Goal: Task Accomplishment & Management: Use online tool/utility

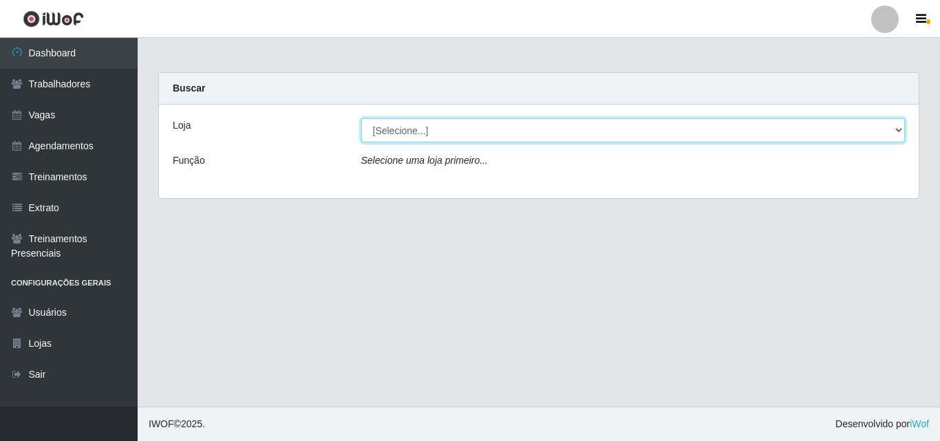
click at [488, 142] on select "[Selecione...] Super Popular" at bounding box center [633, 130] width 544 height 24
select select "537"
click at [361, 118] on select "[Selecione...] Super Popular" at bounding box center [633, 130] width 544 height 24
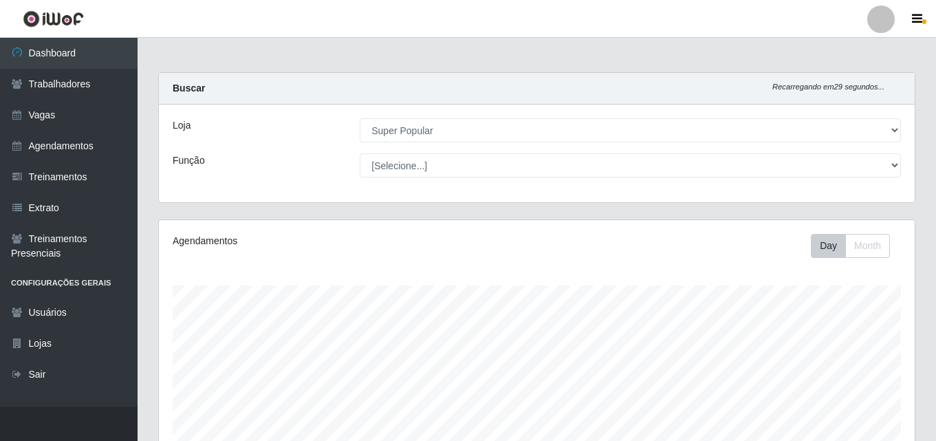
click at [453, 161] on select "[Selecione...] Repositor Repositor + Repositor ++" at bounding box center [630, 165] width 541 height 24
select select "24"
click at [360, 153] on select "[Selecione...] Repositor Repositor + Repositor ++" at bounding box center [630, 165] width 541 height 24
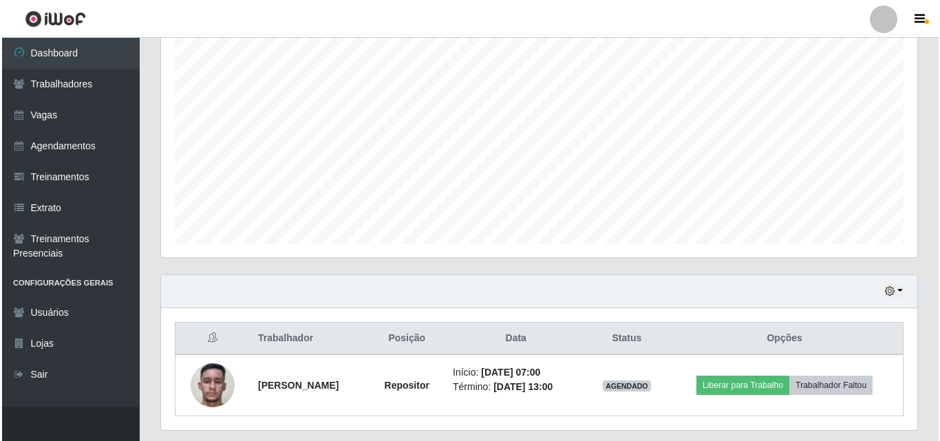
scroll to position [289, 0]
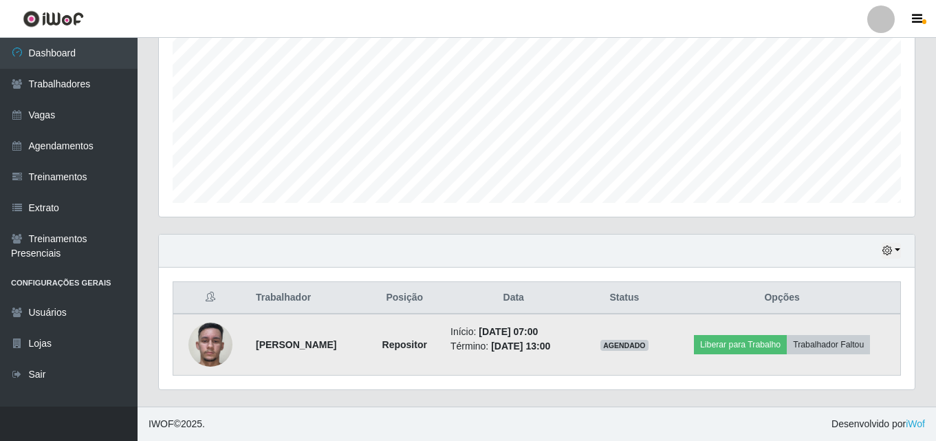
click at [224, 346] on img at bounding box center [210, 344] width 44 height 78
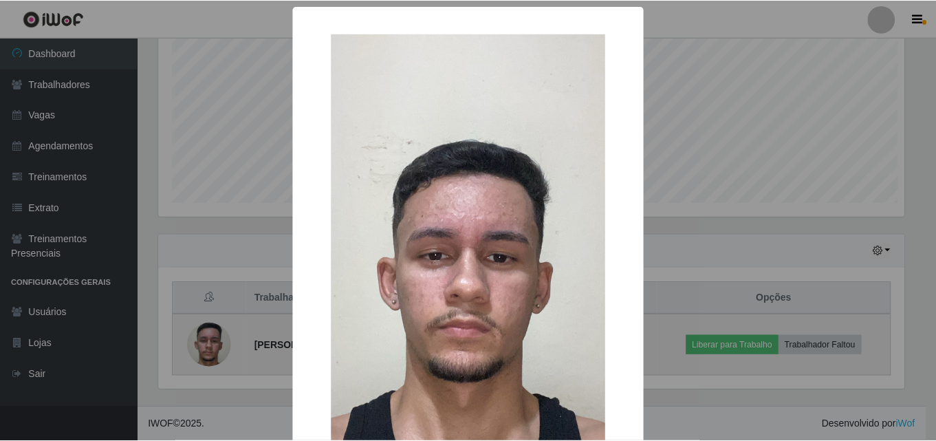
scroll to position [285, 749]
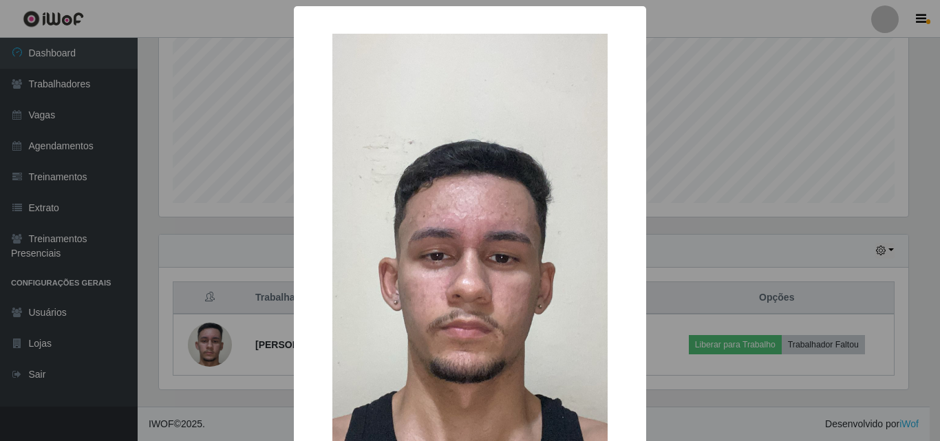
click at [679, 171] on div "× OK Cancel" at bounding box center [470, 220] width 940 height 441
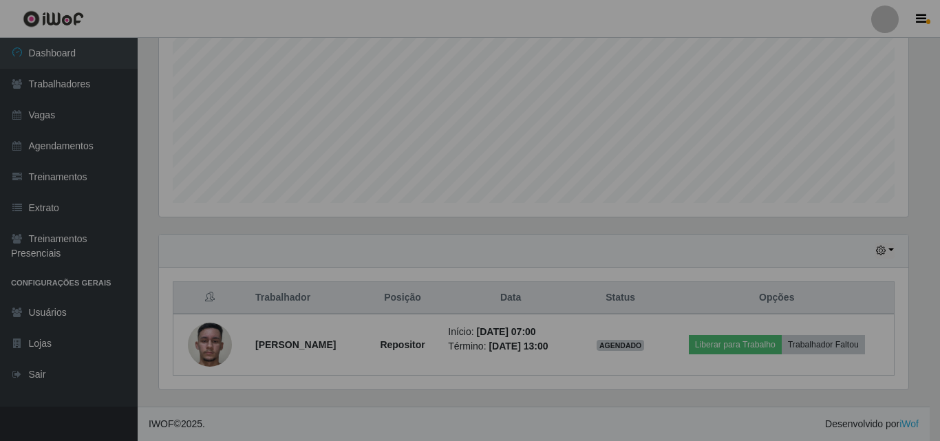
scroll to position [285, 756]
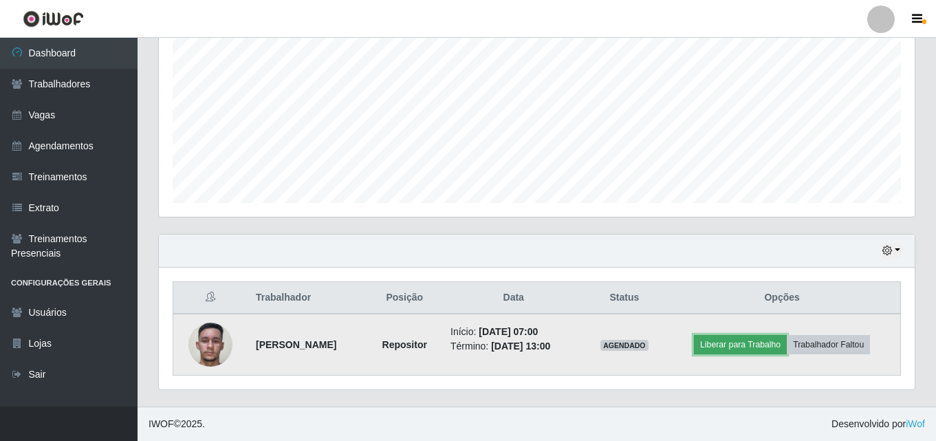
click at [679, 349] on button "Liberar para Trabalho" at bounding box center [740, 344] width 93 height 19
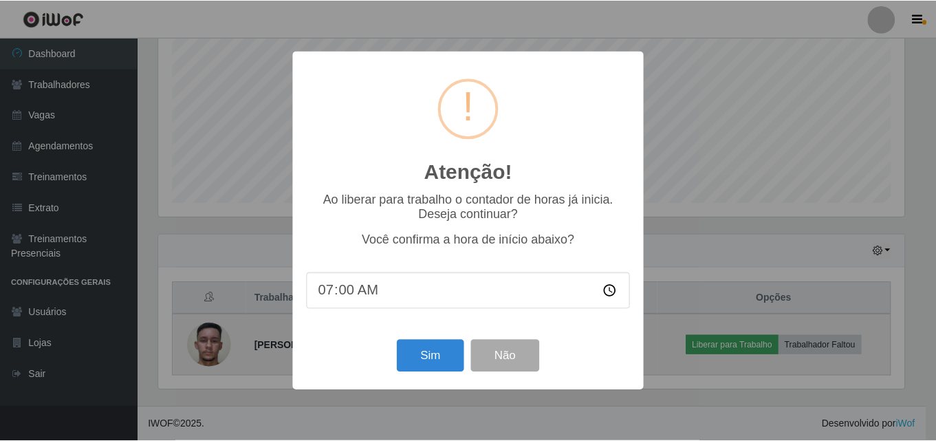
scroll to position [285, 749]
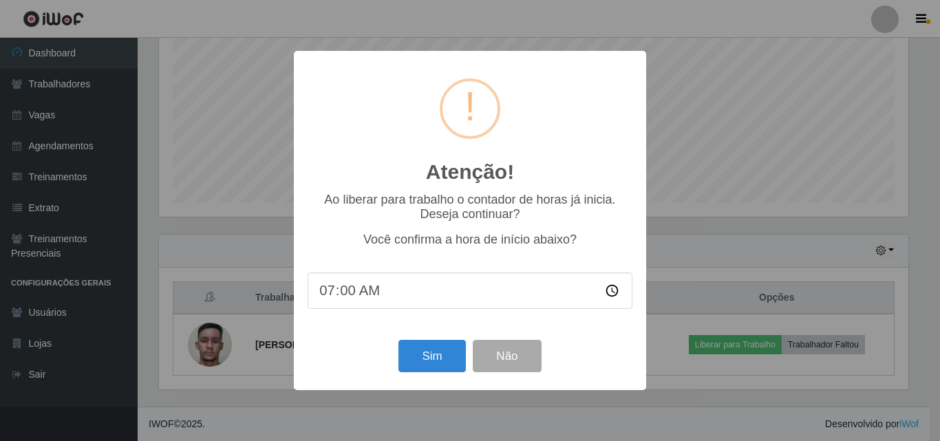
click at [359, 297] on input "07:00" at bounding box center [469, 290] width 325 height 36
click at [350, 296] on input "07:00" at bounding box center [469, 290] width 325 height 36
type input "07:28"
click at [431, 360] on button "Sim" at bounding box center [431, 356] width 67 height 32
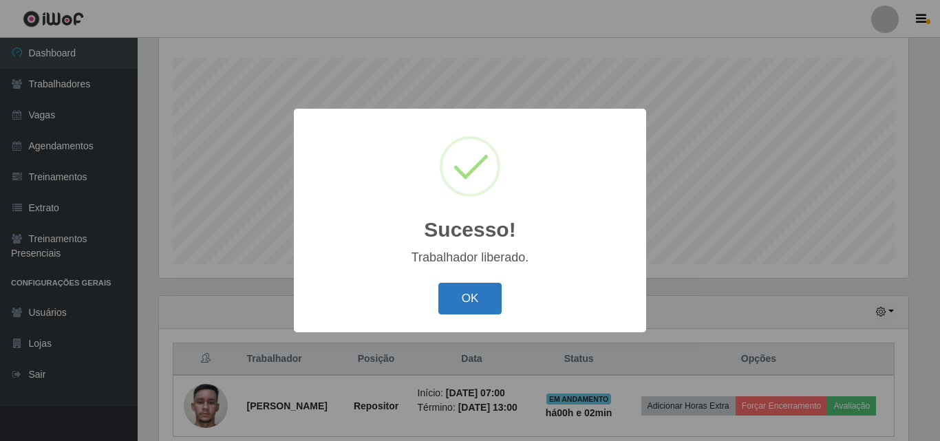
click at [468, 296] on button "OK" at bounding box center [470, 299] width 64 height 32
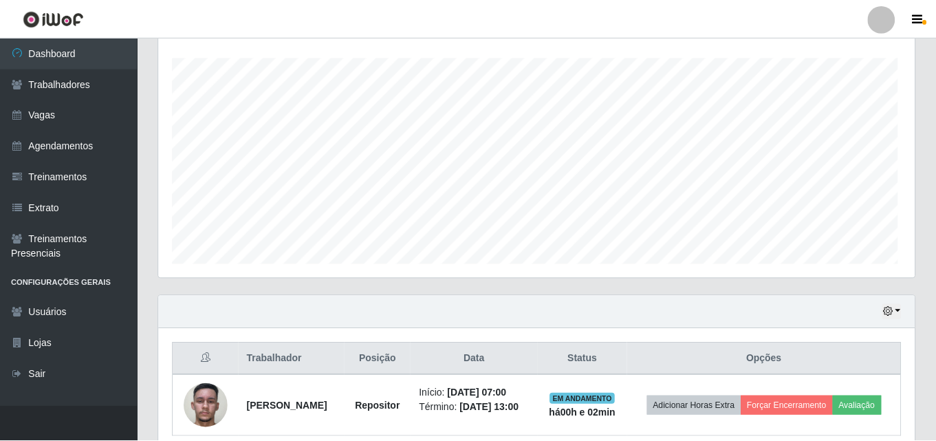
scroll to position [285, 756]
